Goal: Task Accomplishment & Management: Manage account settings

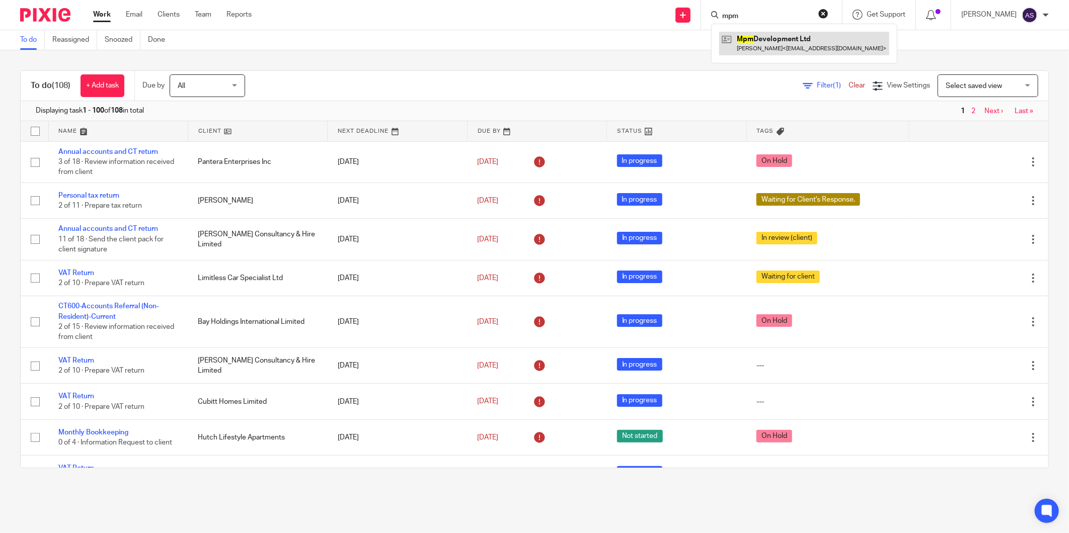
type input "mpm"
click at [786, 37] on link at bounding box center [804, 43] width 170 height 23
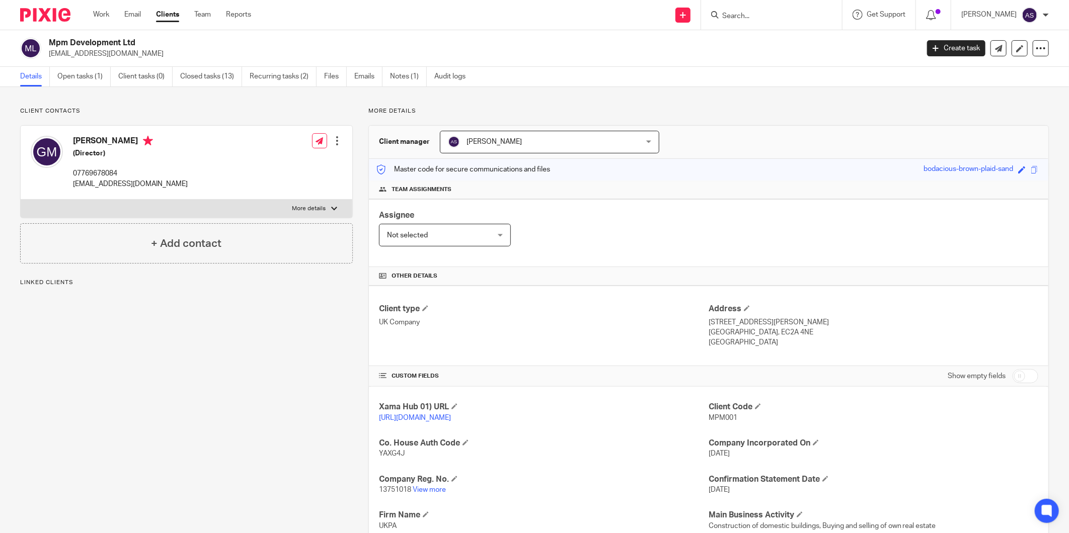
scroll to position [112, 0]
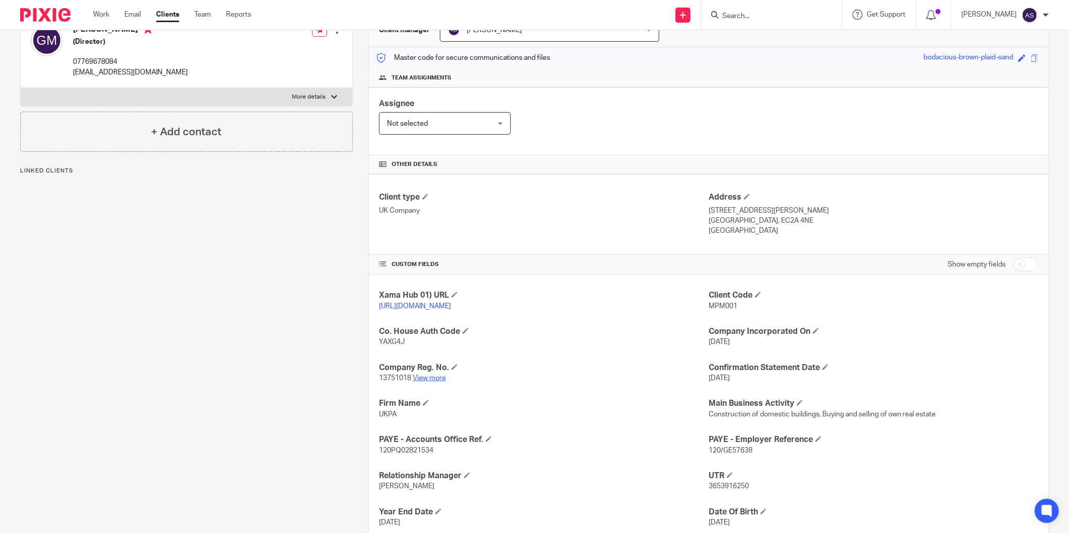
click at [413, 379] on link "View more" at bounding box center [429, 378] width 33 height 7
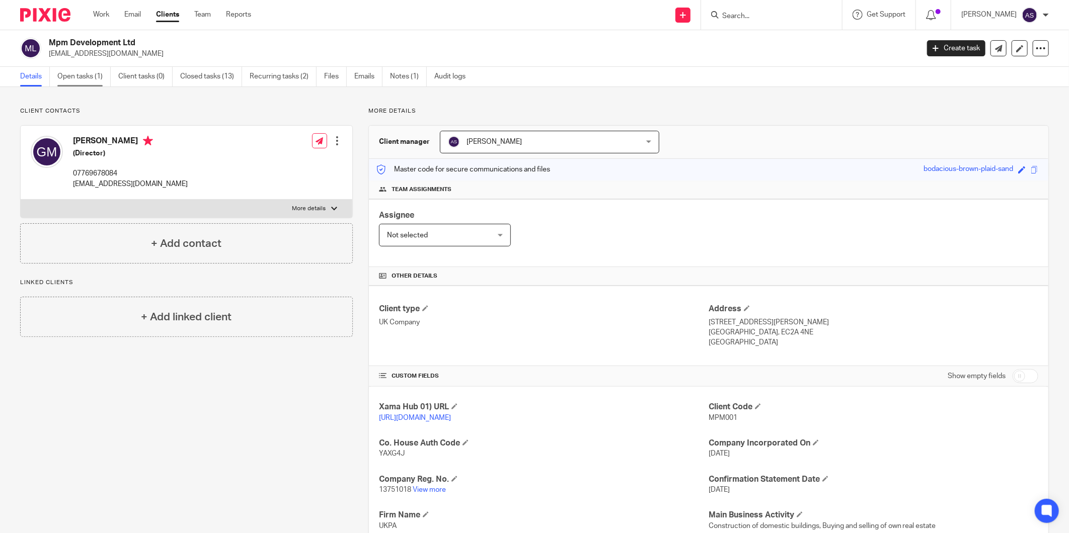
click at [85, 81] on link "Open tasks (1)" at bounding box center [83, 77] width 53 height 20
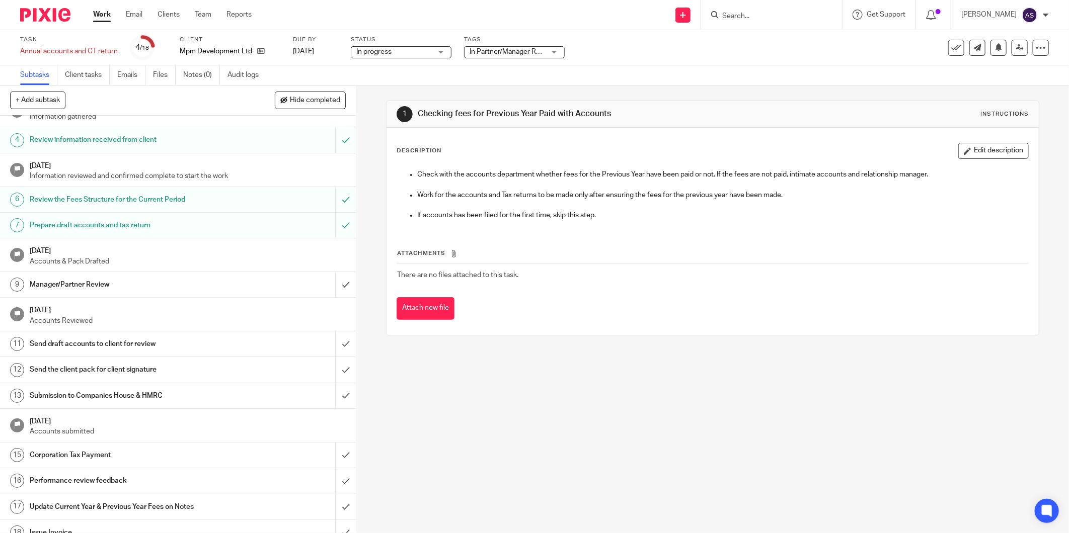
scroll to position [87, 0]
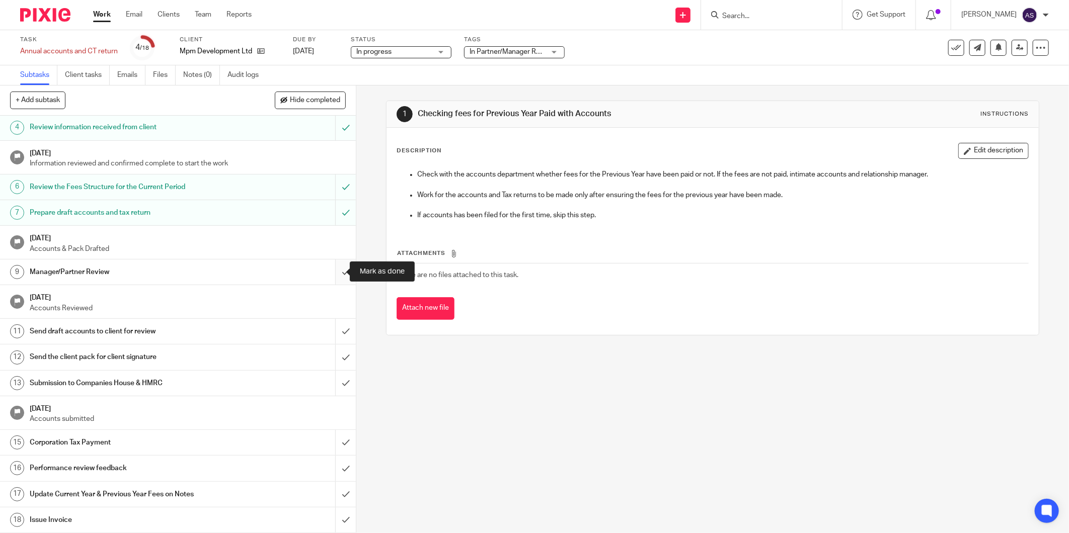
click at [338, 273] on input "submit" at bounding box center [178, 272] width 356 height 25
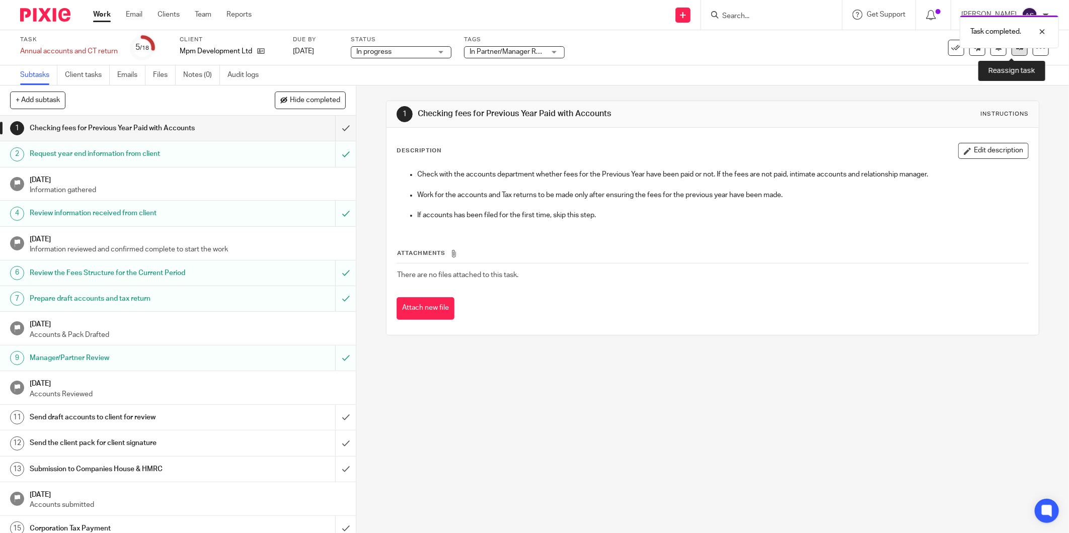
click at [1012, 51] on link at bounding box center [1020, 48] width 16 height 16
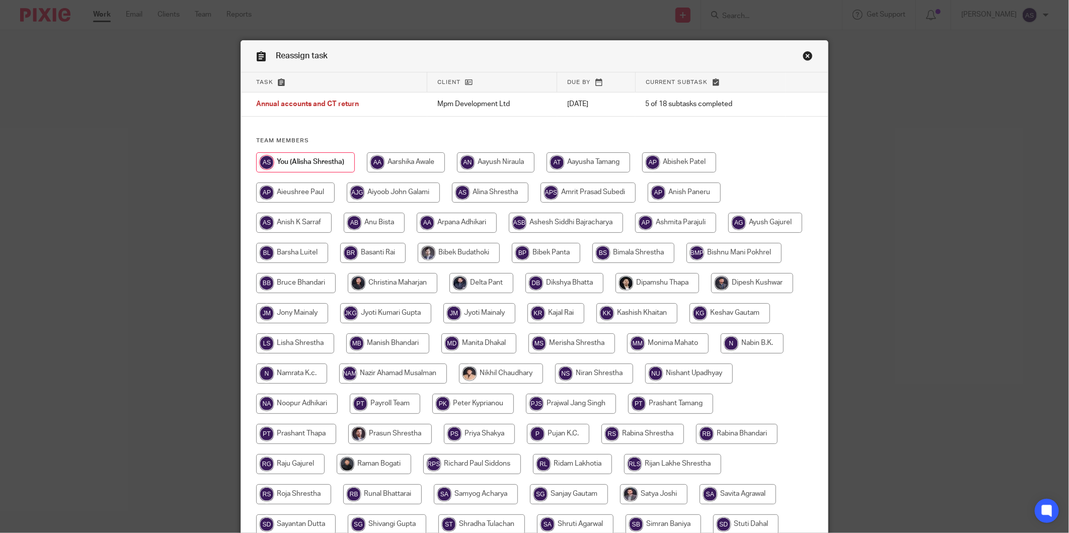
scroll to position [56, 0]
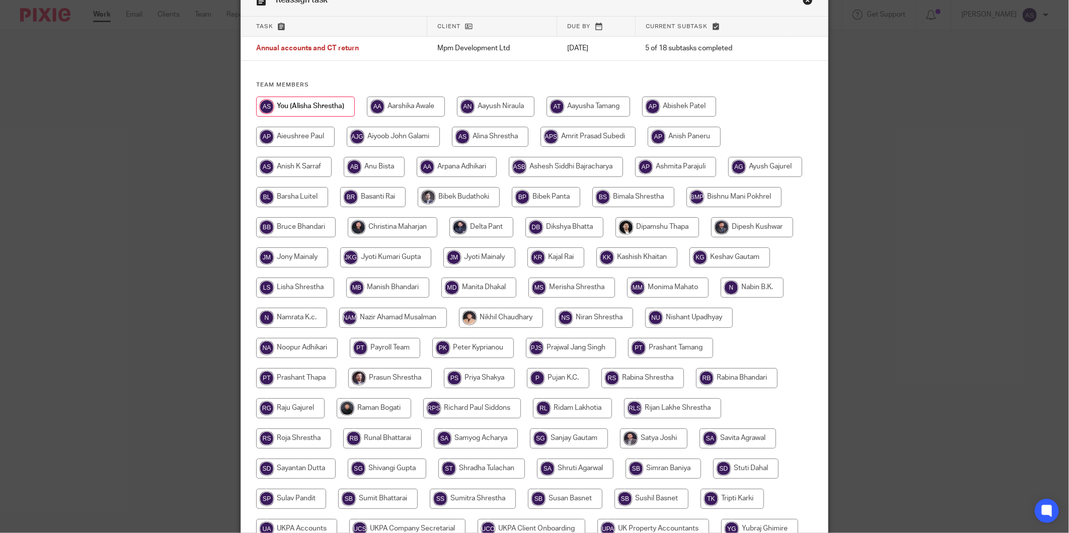
click at [437, 237] on input "radio" at bounding box center [393, 227] width 90 height 20
radio input "true"
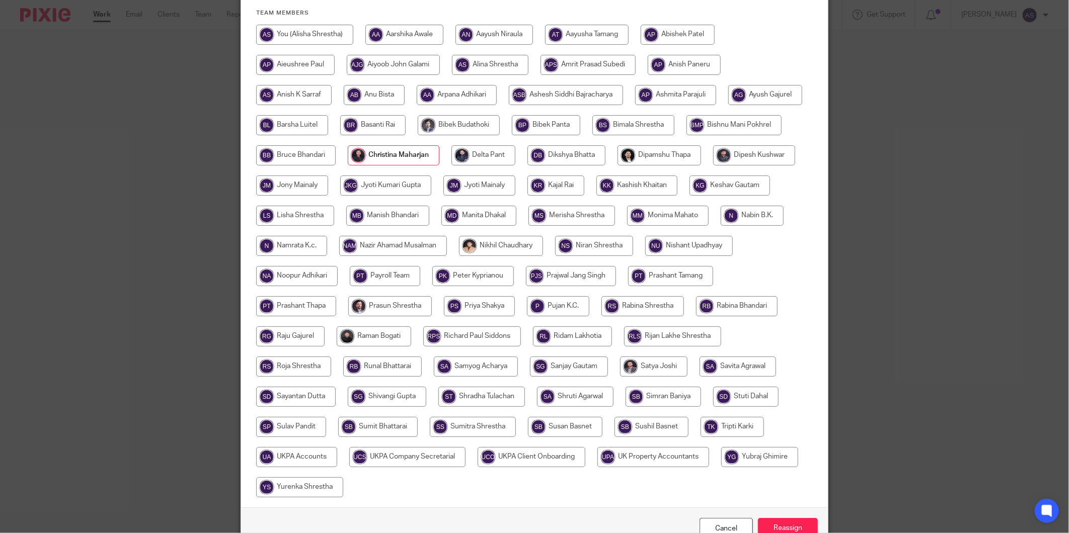
scroll to position [185, 0]
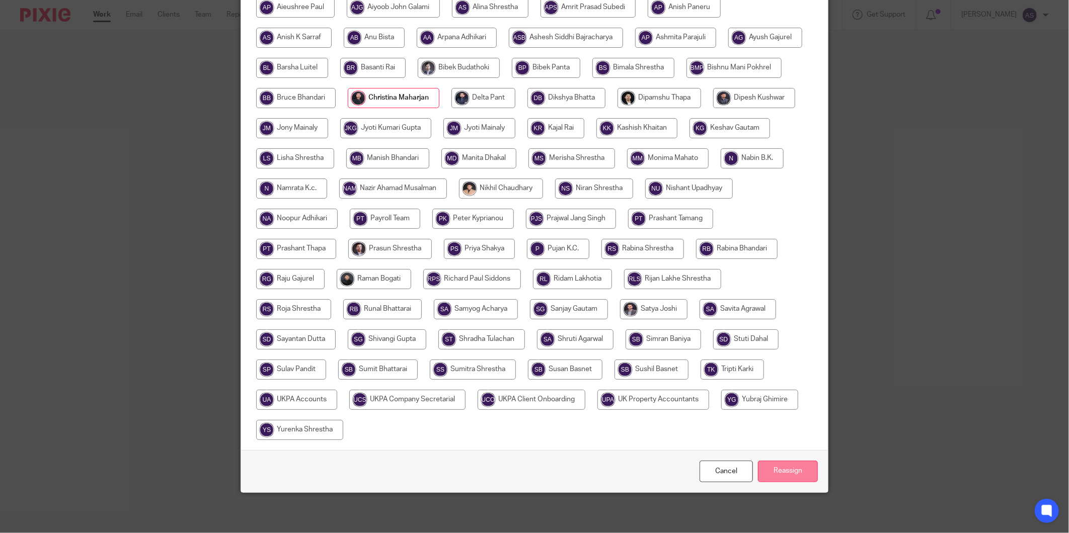
click at [792, 469] on input "Reassign" at bounding box center [788, 472] width 60 height 22
